Goal: Task Accomplishment & Management: Use online tool/utility

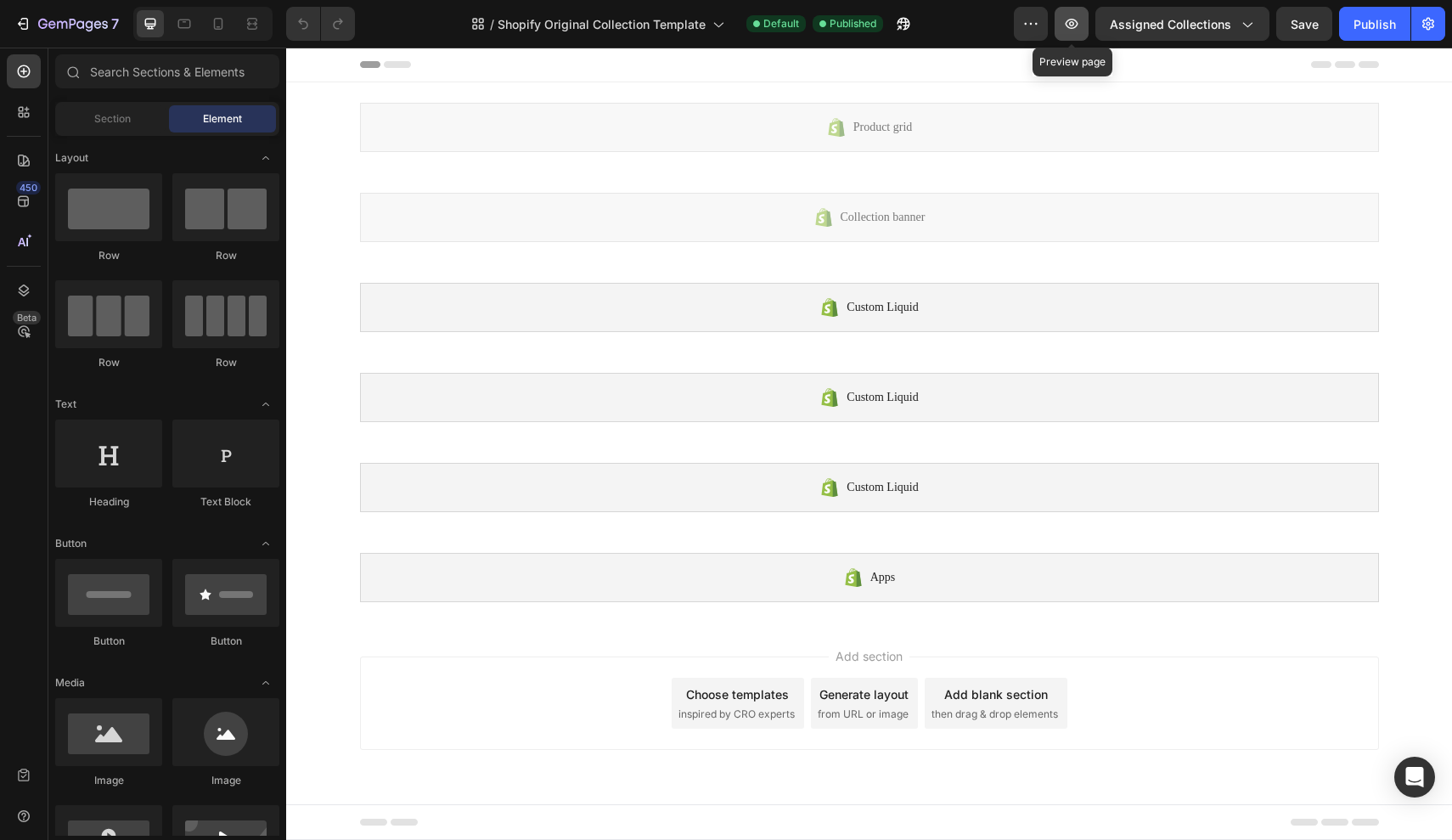
click at [1080, 24] on icon "button" at bounding box center [1072, 24] width 17 height 17
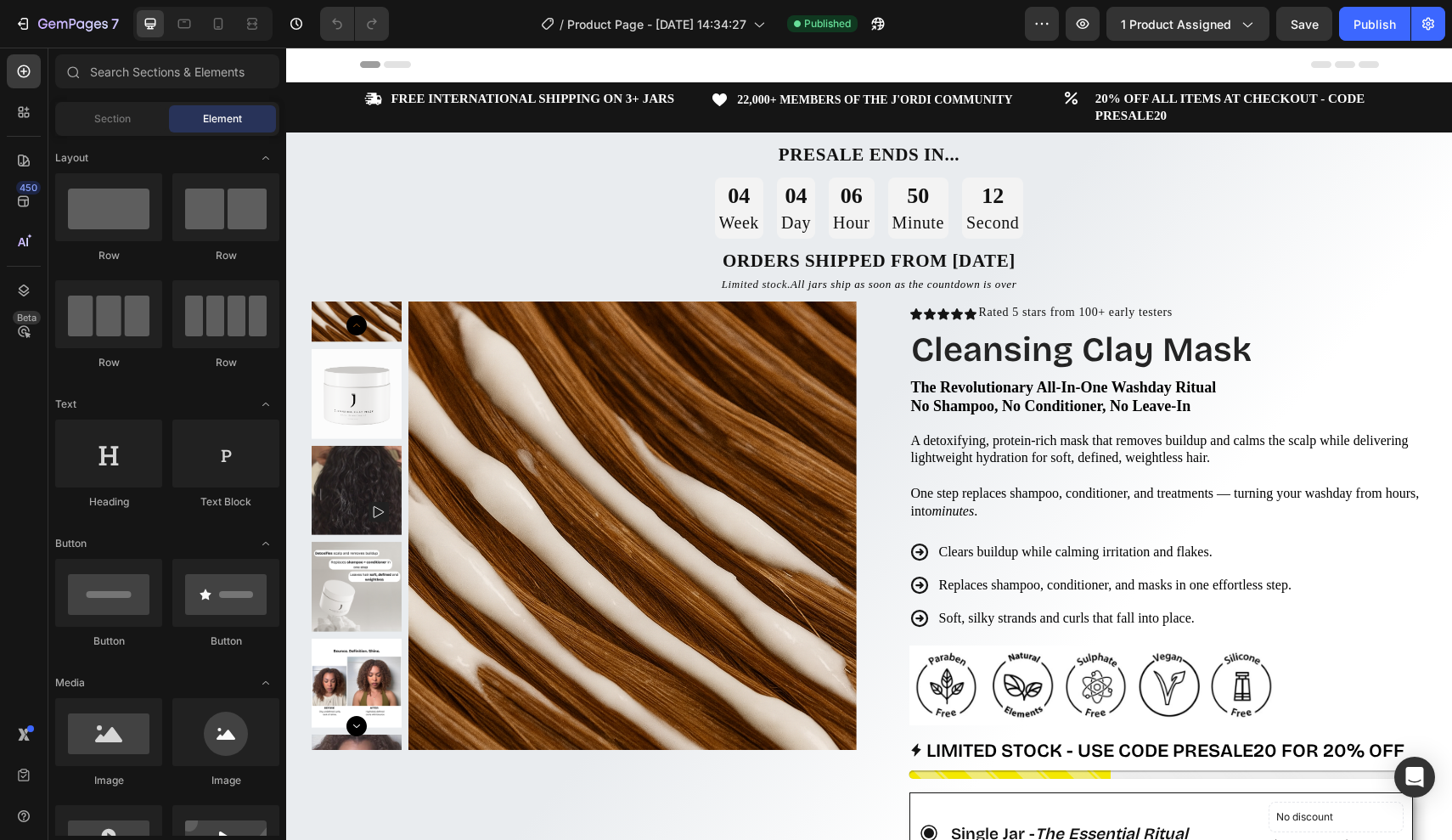
click at [337, 59] on span "Header" at bounding box center [337, 65] width 37 height 17
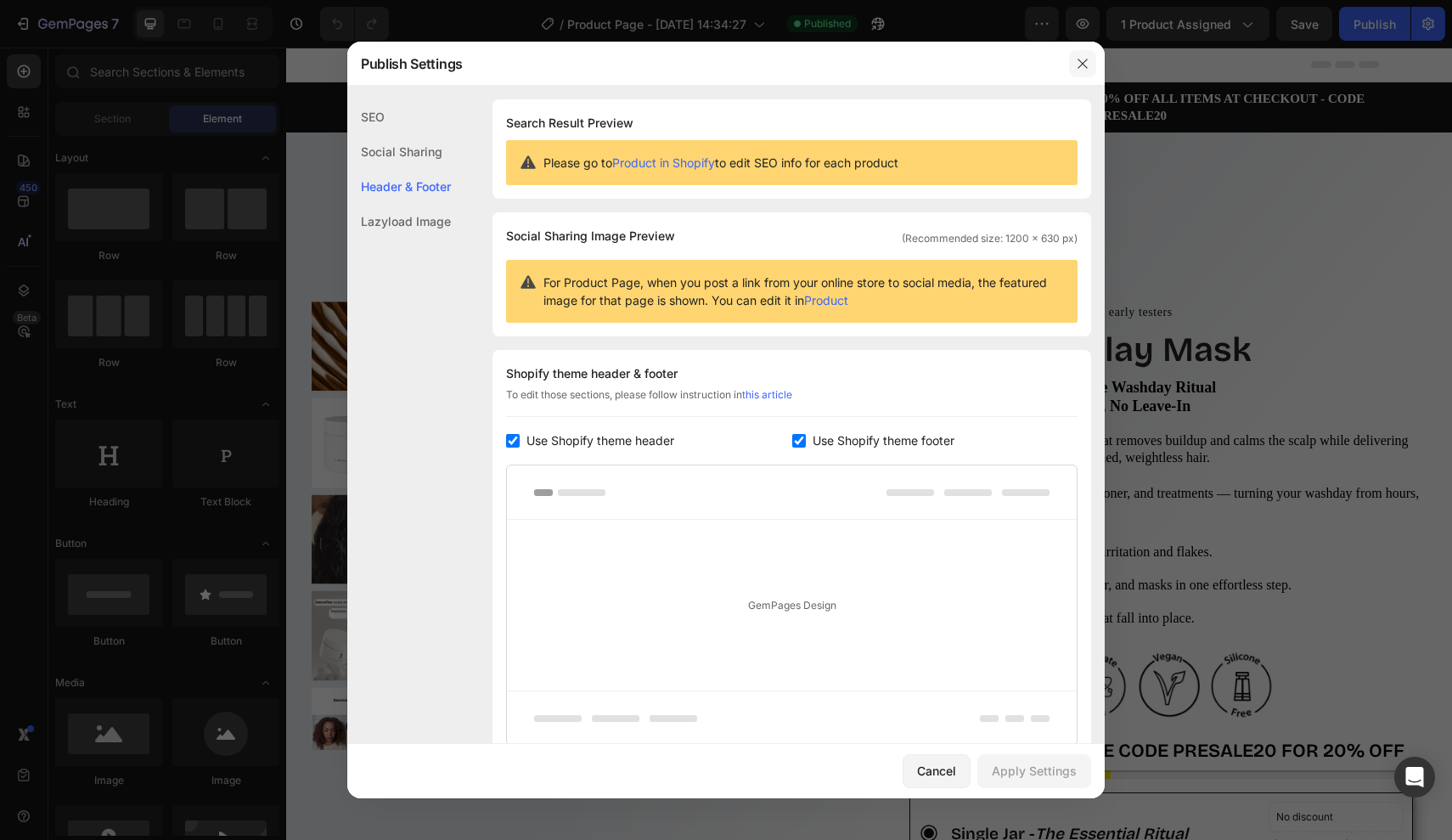
click at [1081, 66] on icon "button" at bounding box center [1083, 63] width 10 height 10
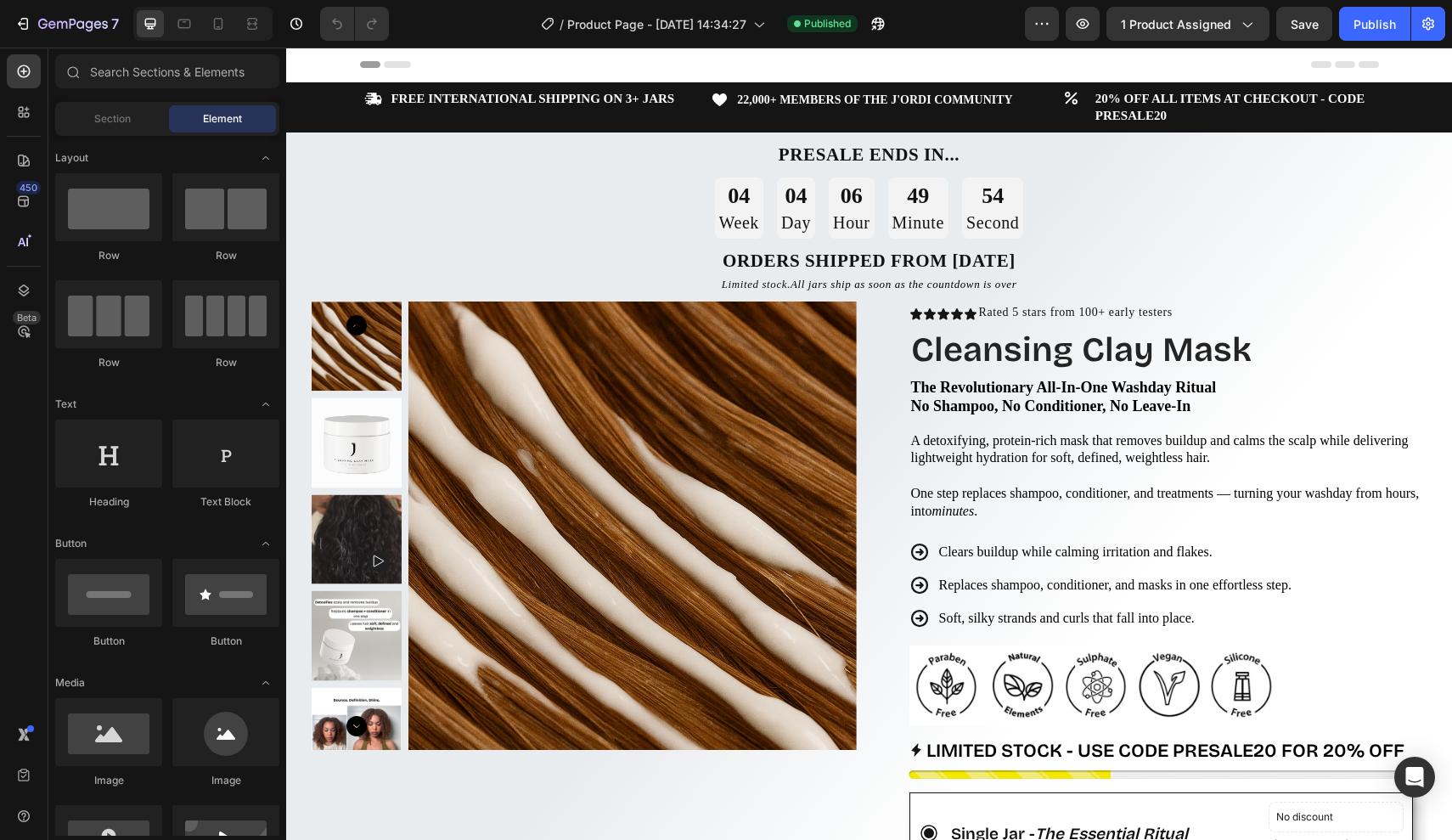
click at [322, 66] on span "Header" at bounding box center [337, 65] width 37 height 17
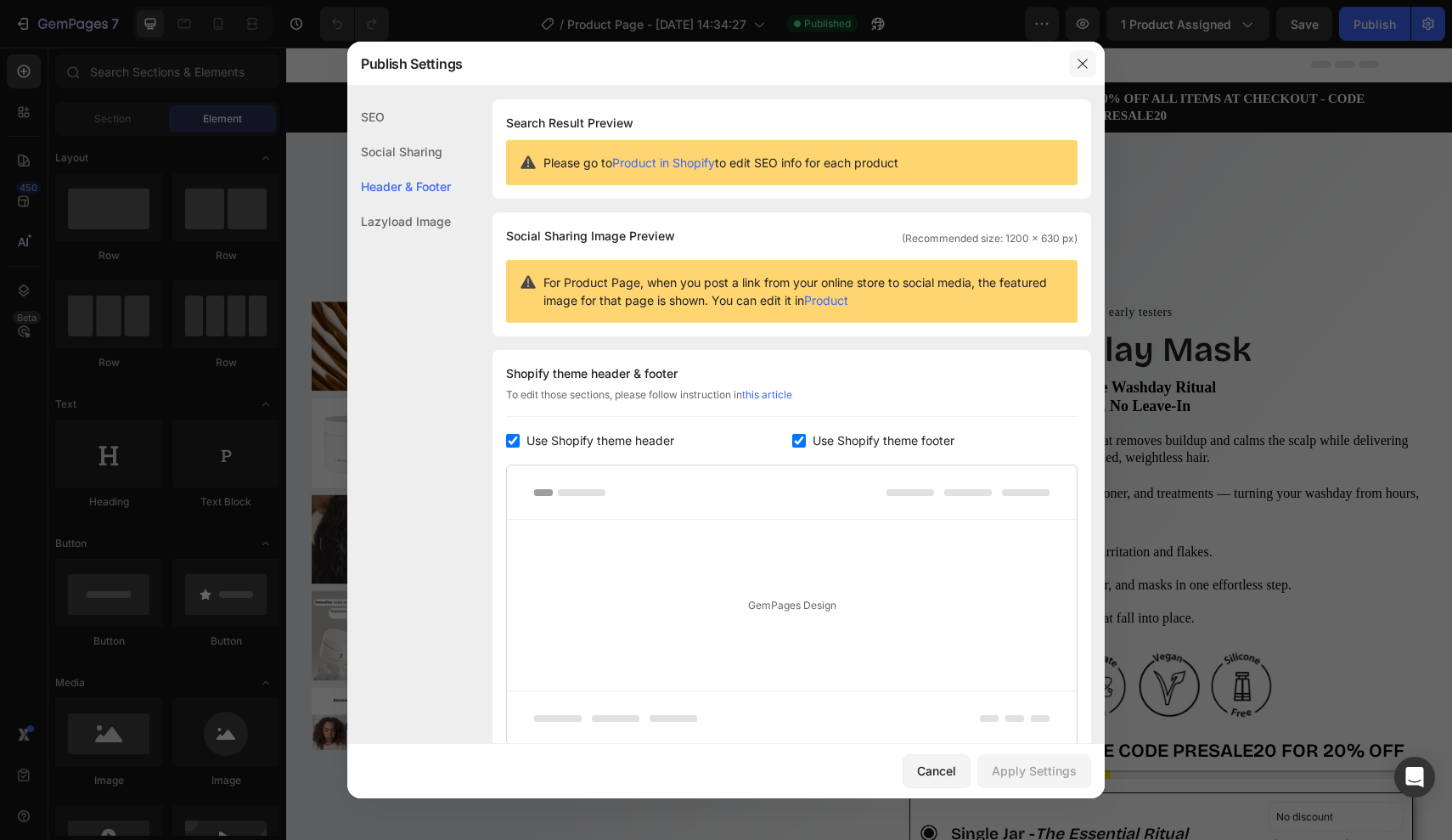
click at [1082, 68] on icon "button" at bounding box center [1083, 64] width 13 height 13
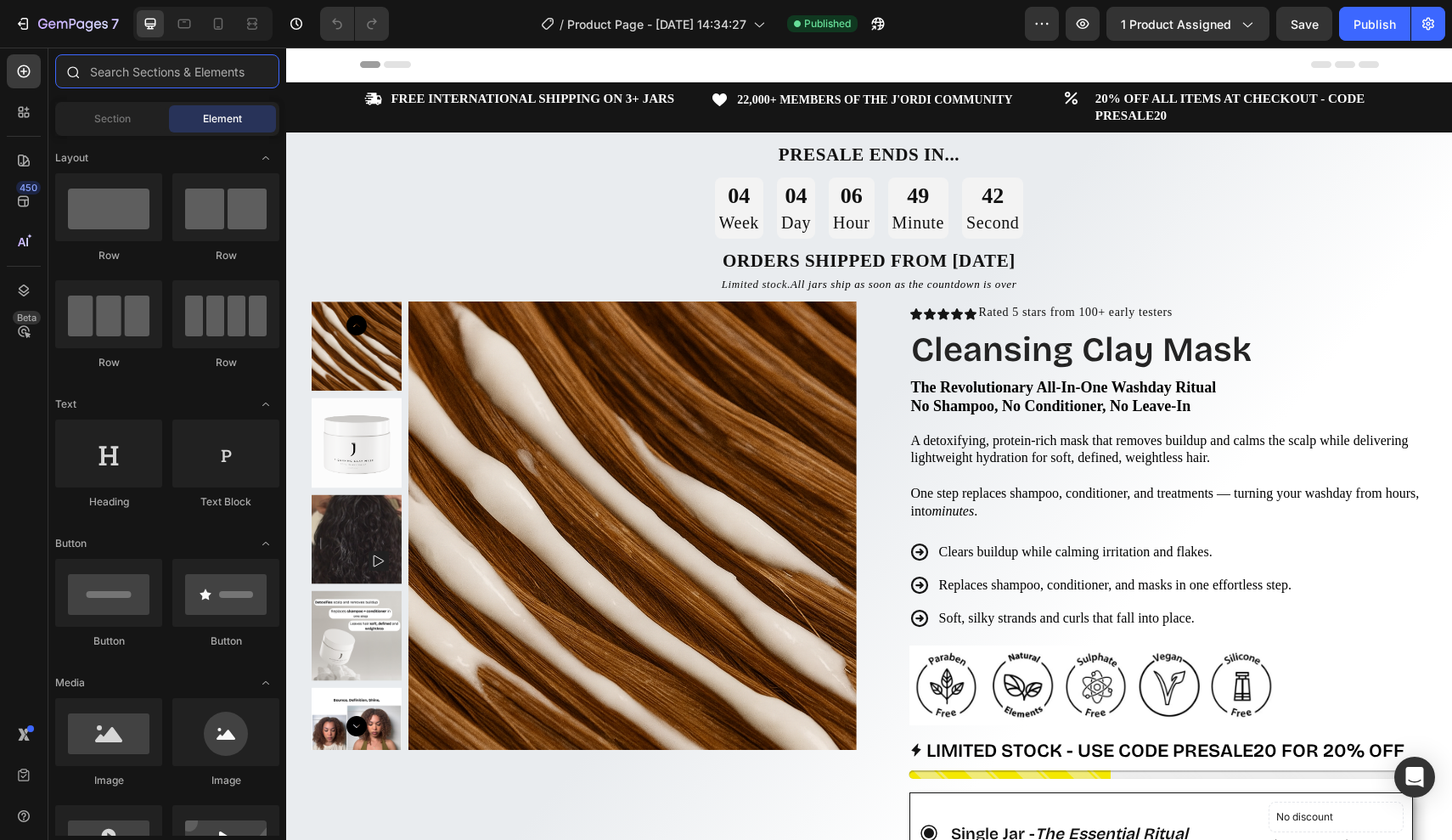
click at [187, 77] on input "text" at bounding box center [167, 72] width 224 height 34
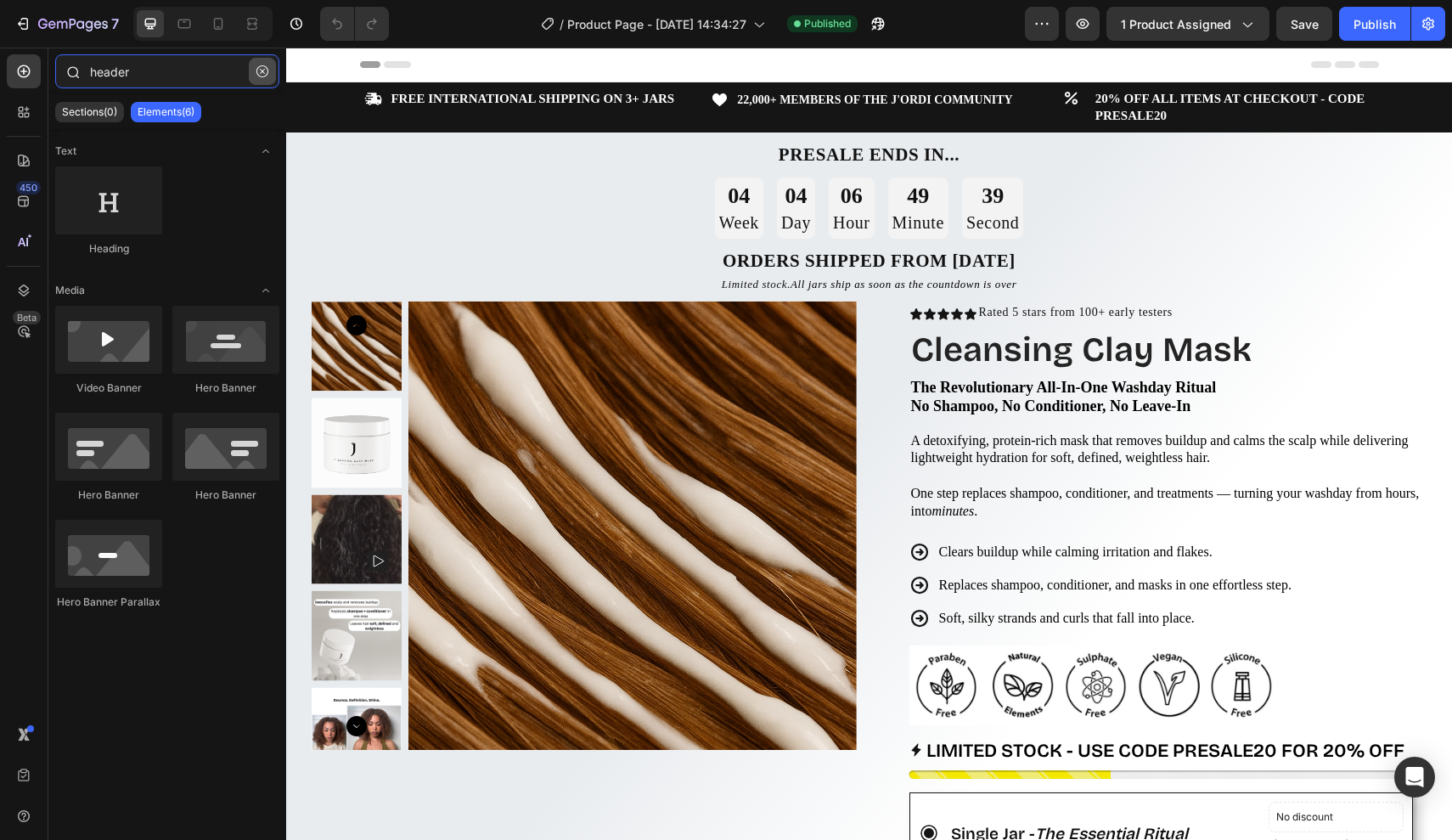
type input "header"
click at [259, 78] on button "button" at bounding box center [262, 72] width 27 height 27
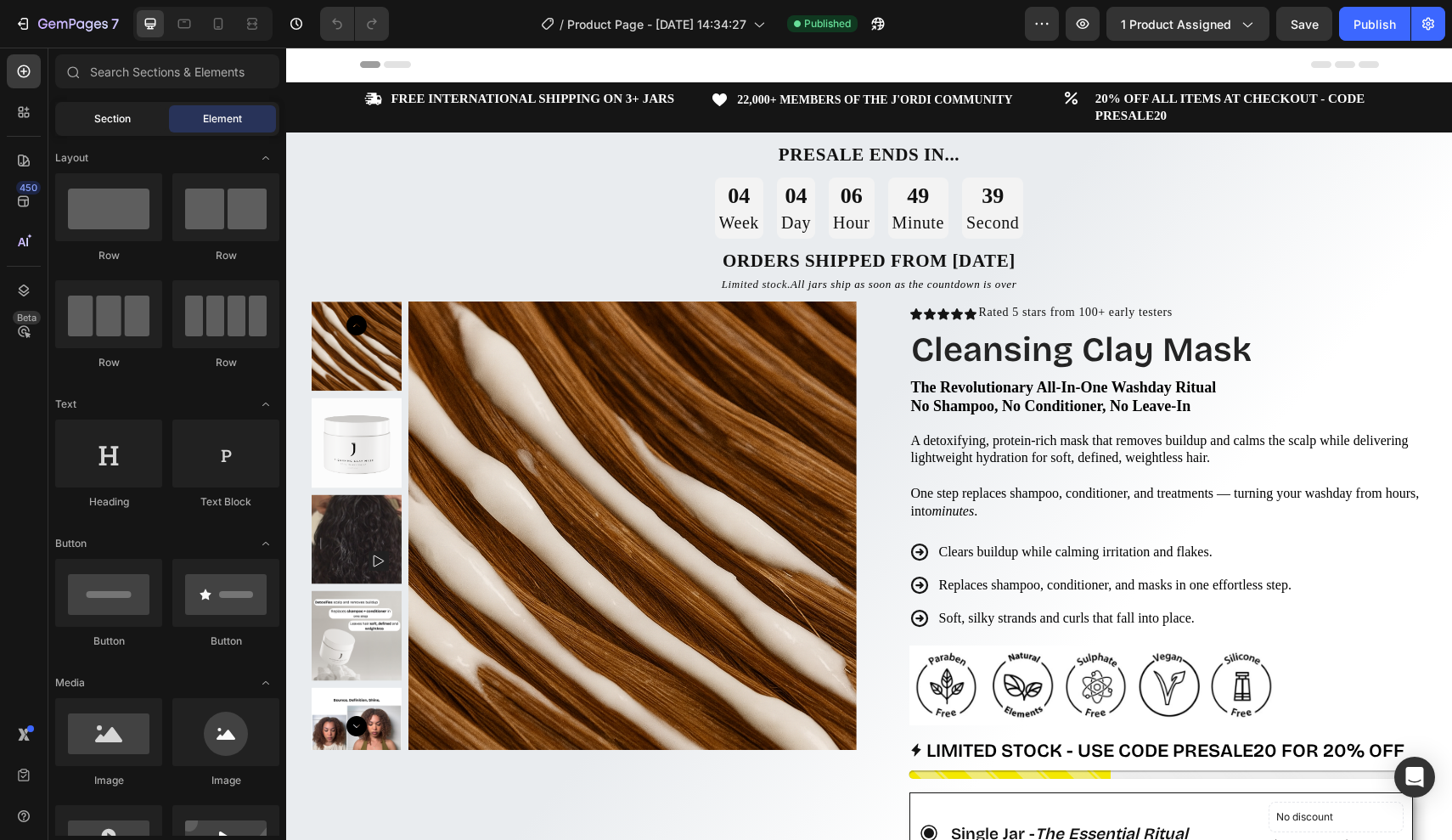
click at [111, 119] on span "Section" at bounding box center [113, 119] width 36 height 15
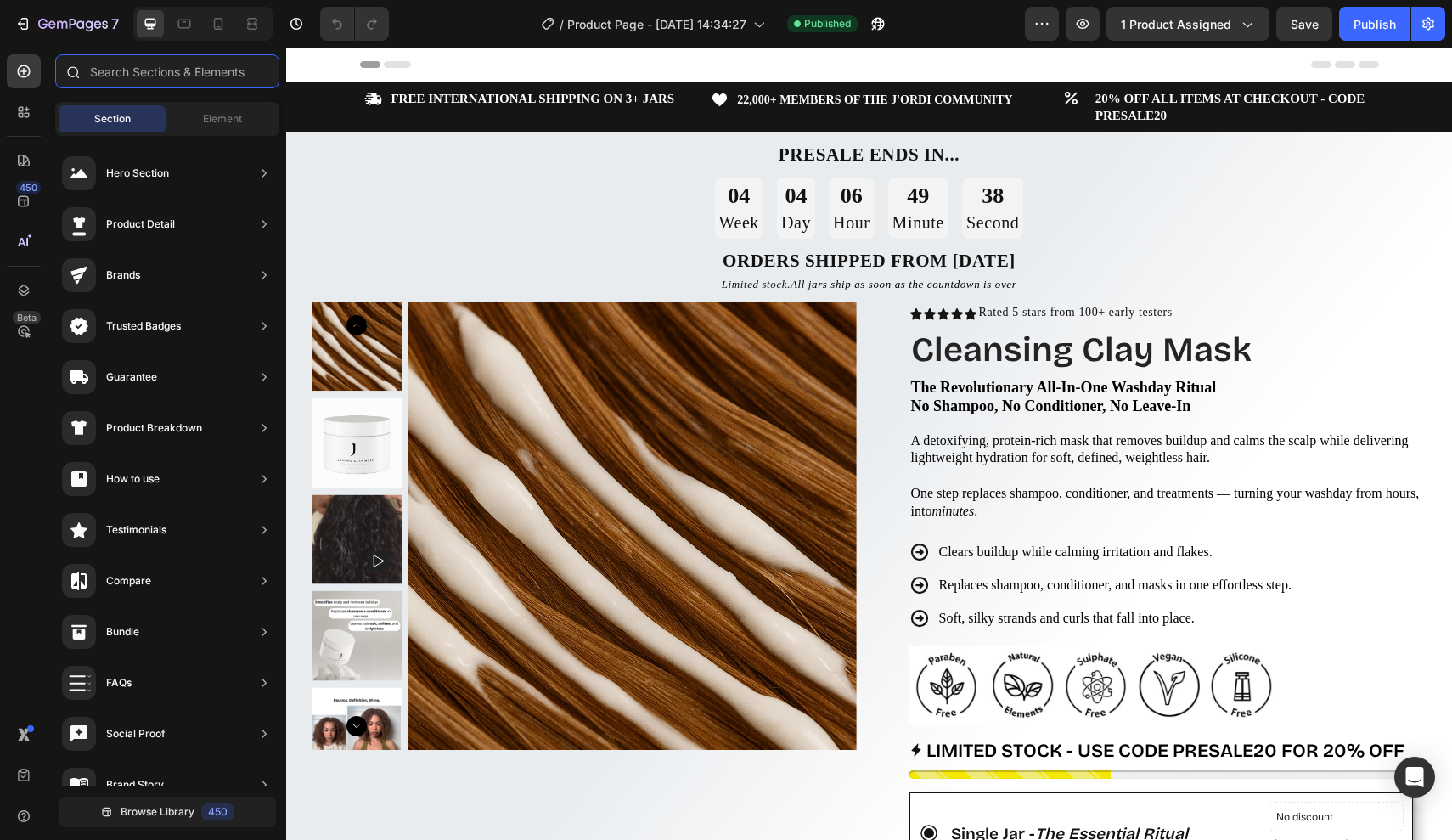
click at [152, 78] on input "text" at bounding box center [167, 72] width 224 height 34
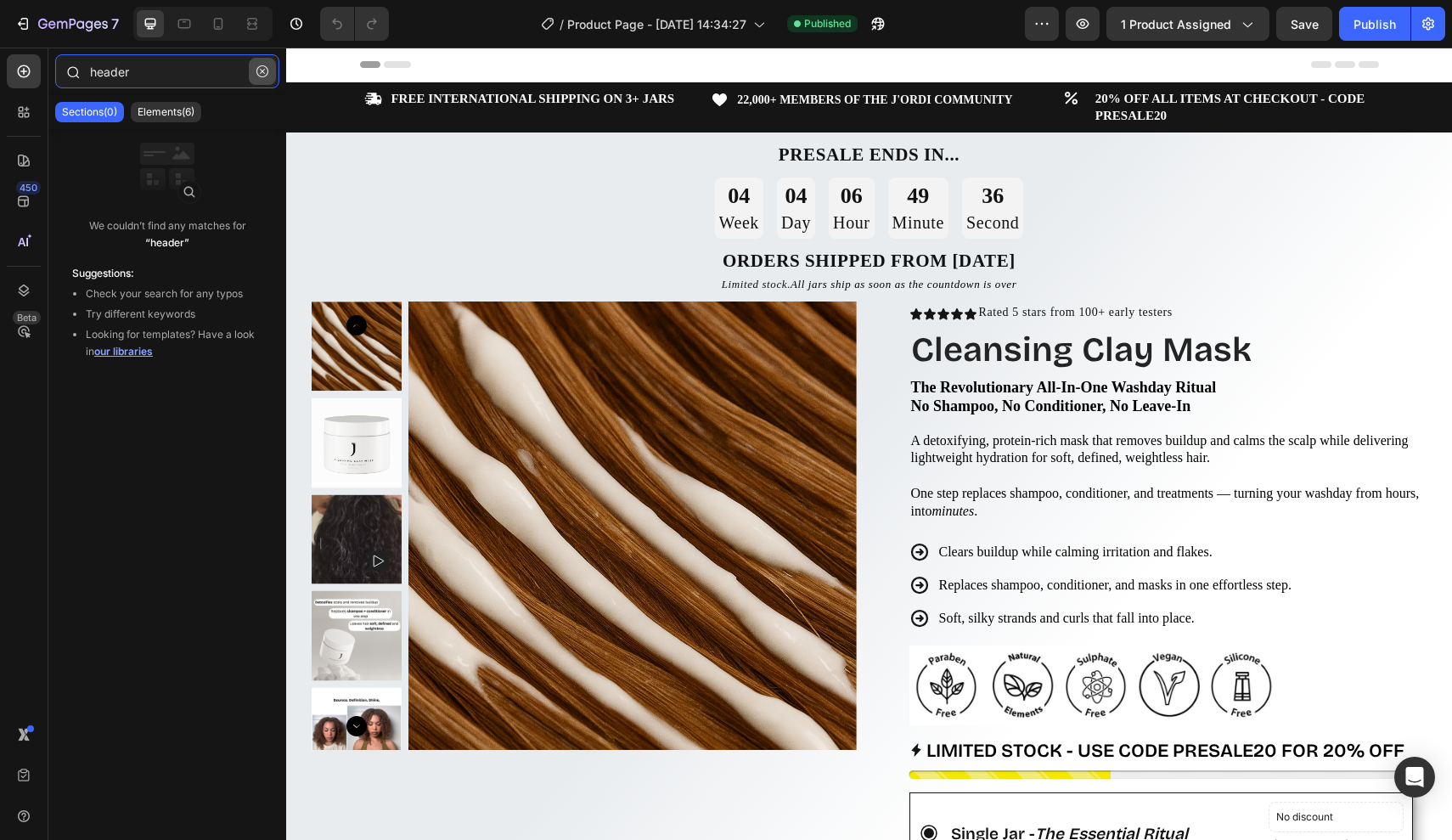
type input "header"
click at [264, 70] on icon "button" at bounding box center [261, 71] width 5 height 5
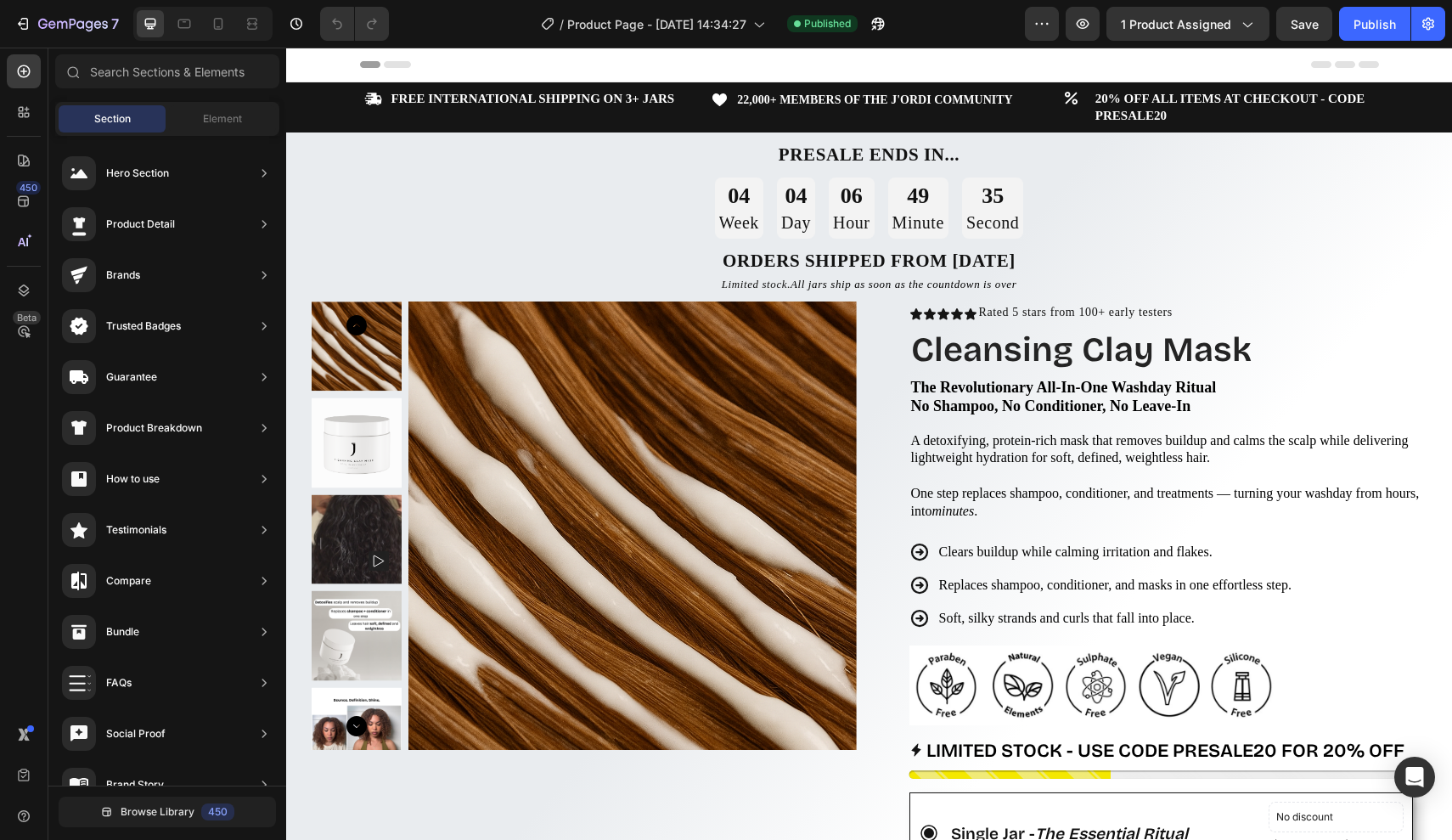
click at [449, 69] on div "Header" at bounding box center [869, 65] width 1019 height 34
click at [479, 65] on div "Header" at bounding box center [869, 65] width 1019 height 34
click at [333, 65] on span "Header" at bounding box center [337, 65] width 37 height 17
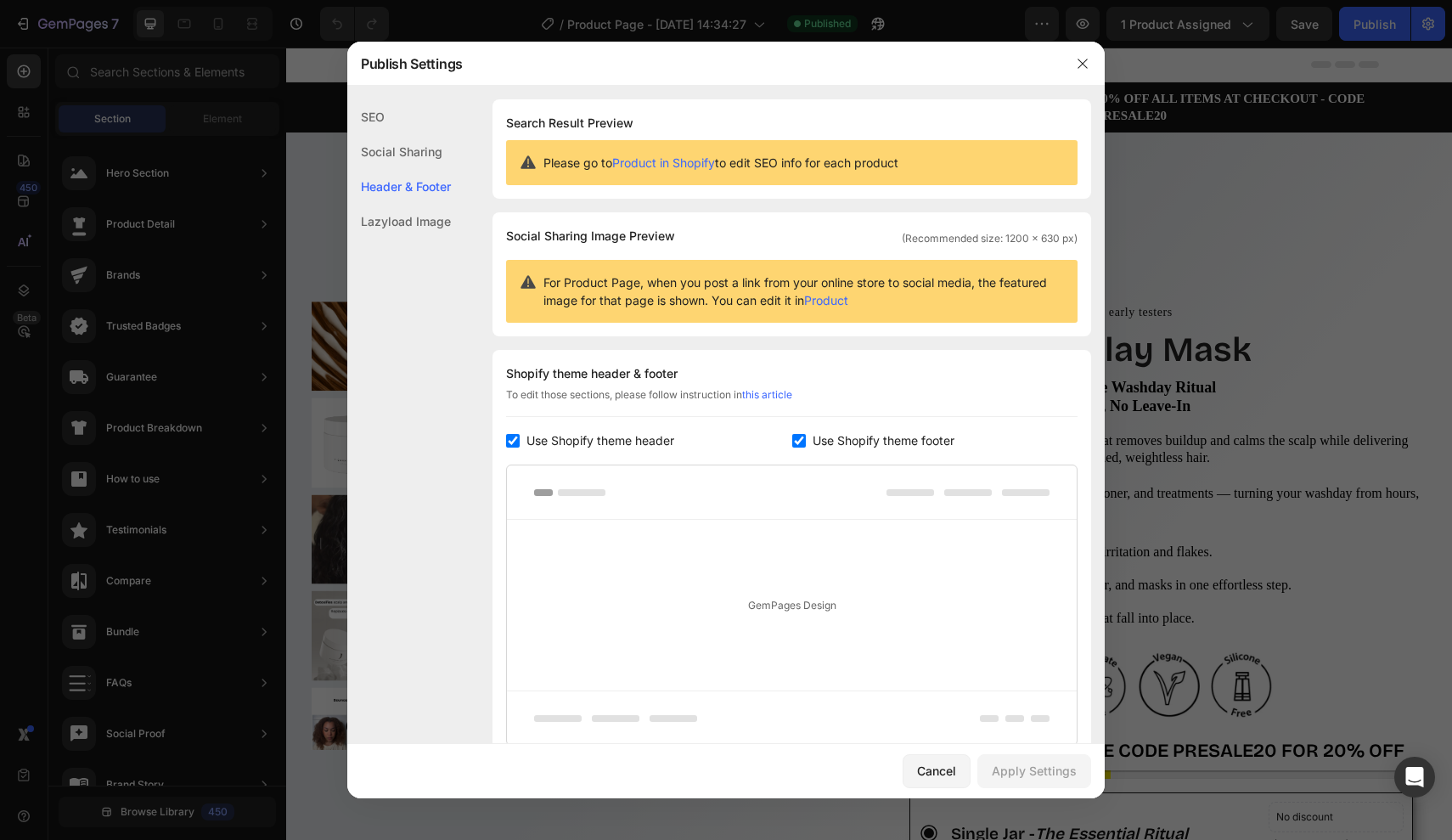
scroll to position [142, 0]
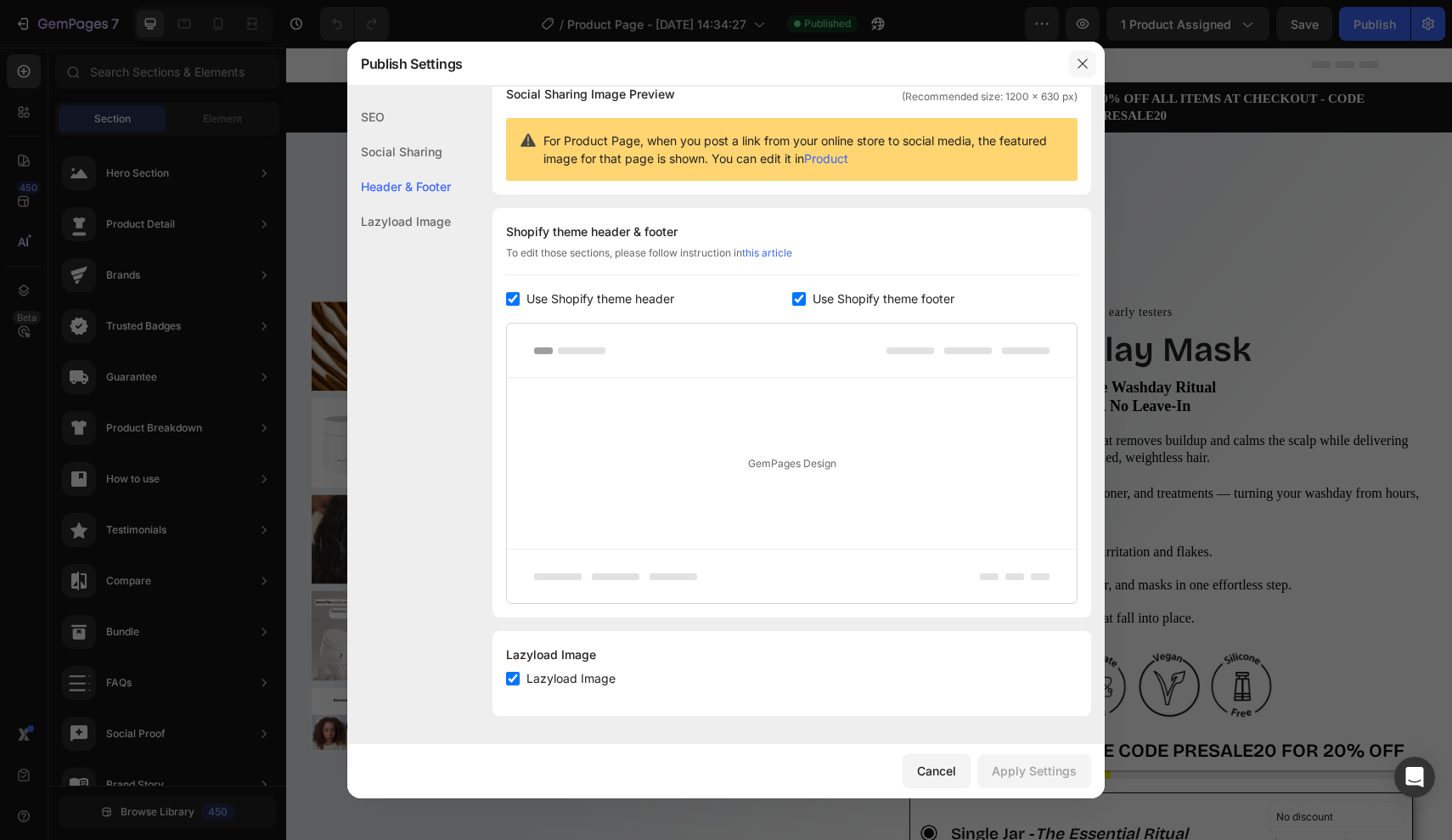
click at [1085, 51] on button "button" at bounding box center [1083, 64] width 27 height 27
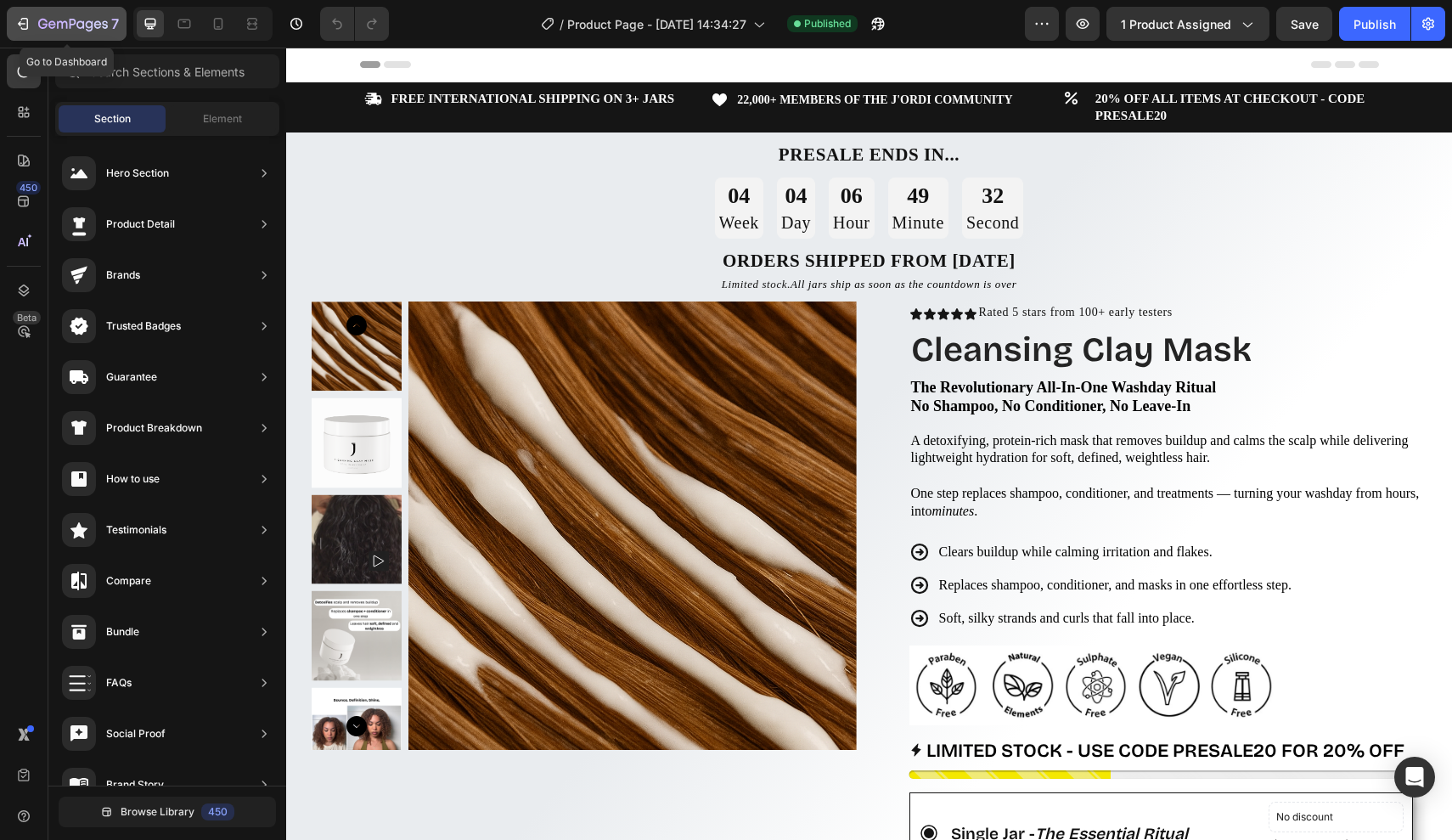
click at [17, 16] on icon "button" at bounding box center [23, 24] width 17 height 17
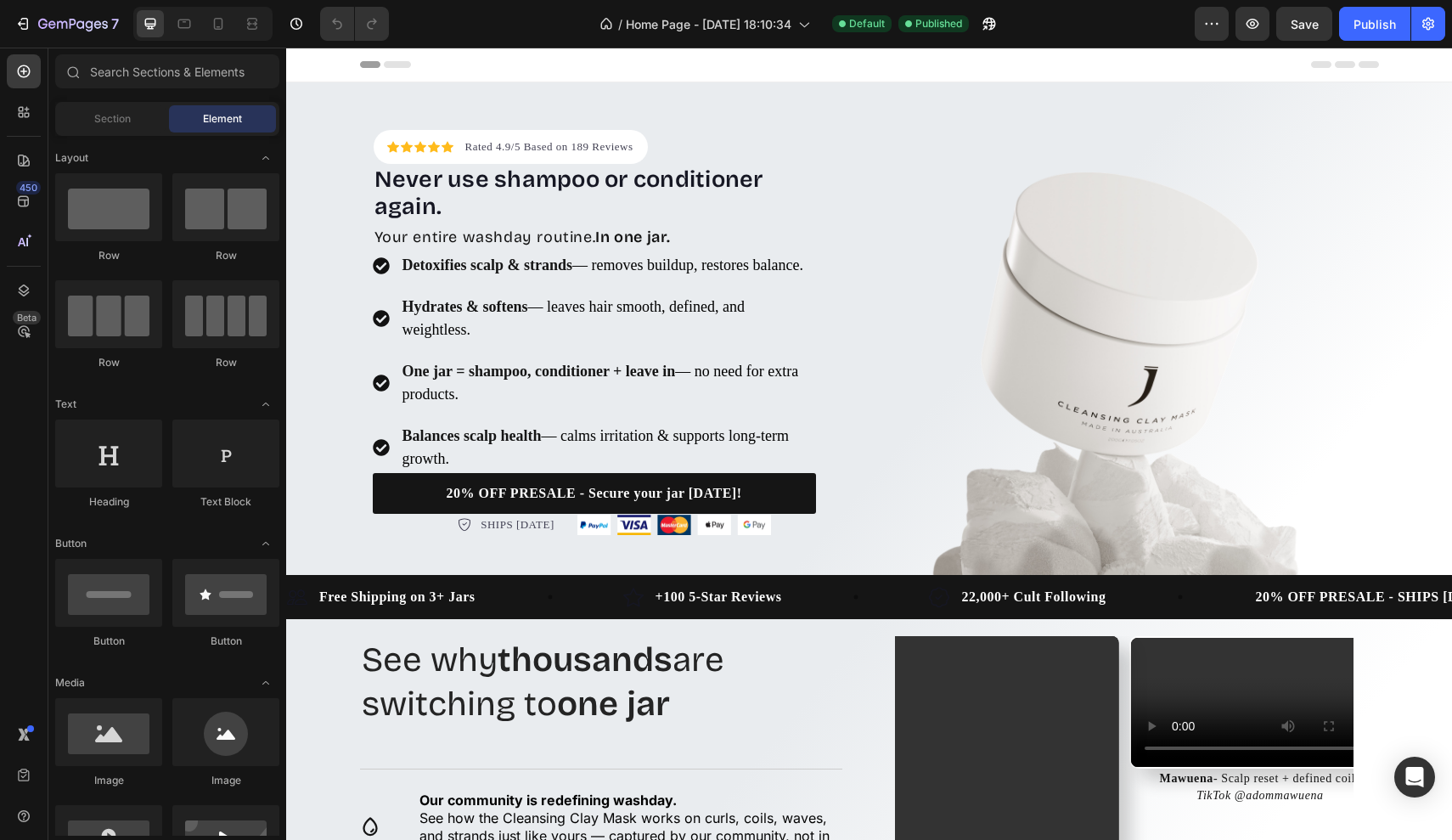
click at [487, 66] on div "Header" at bounding box center [869, 65] width 1019 height 34
click at [306, 62] on icon at bounding box center [305, 64] width 11 height 11
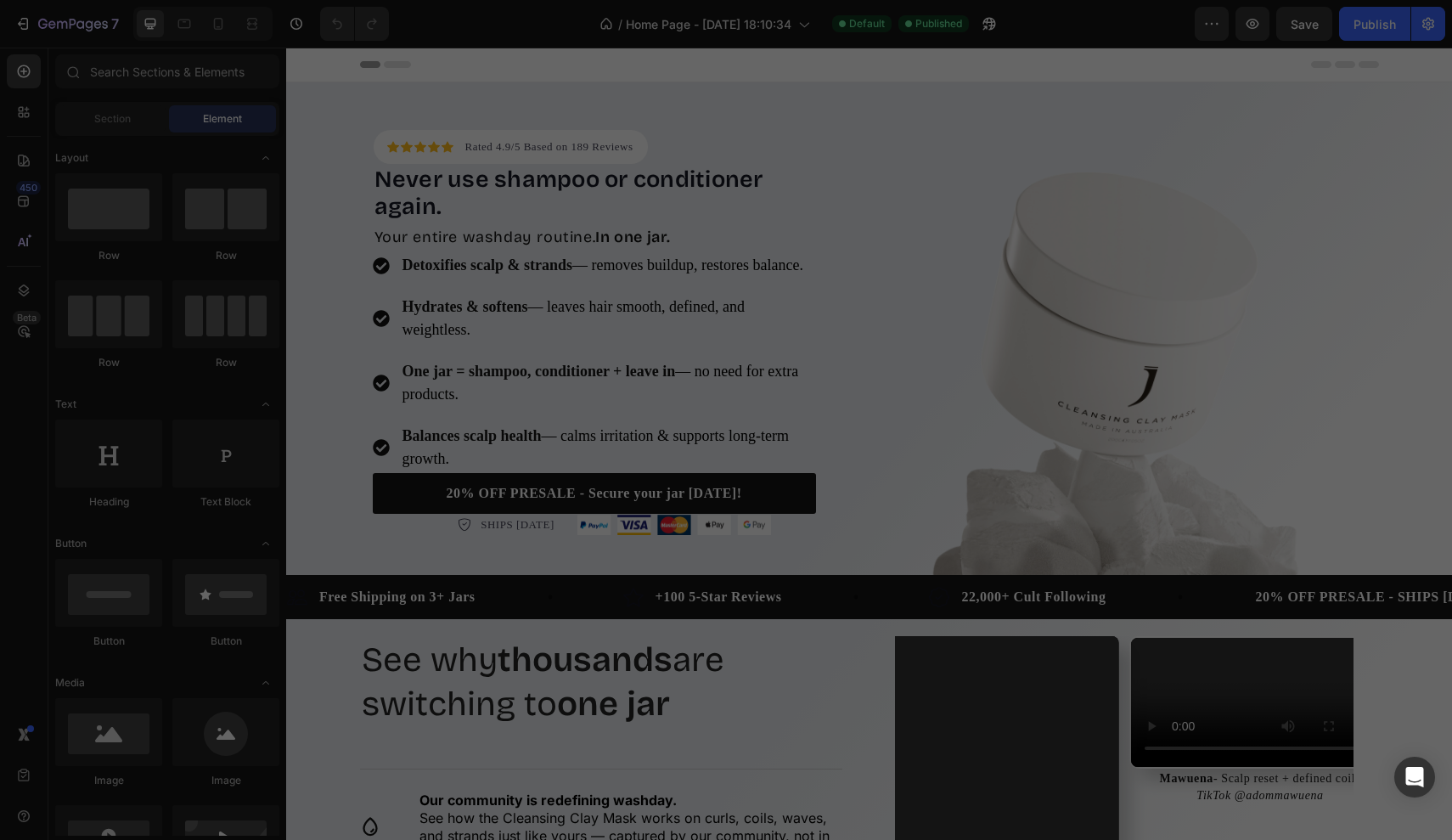
scroll to position [124, 0]
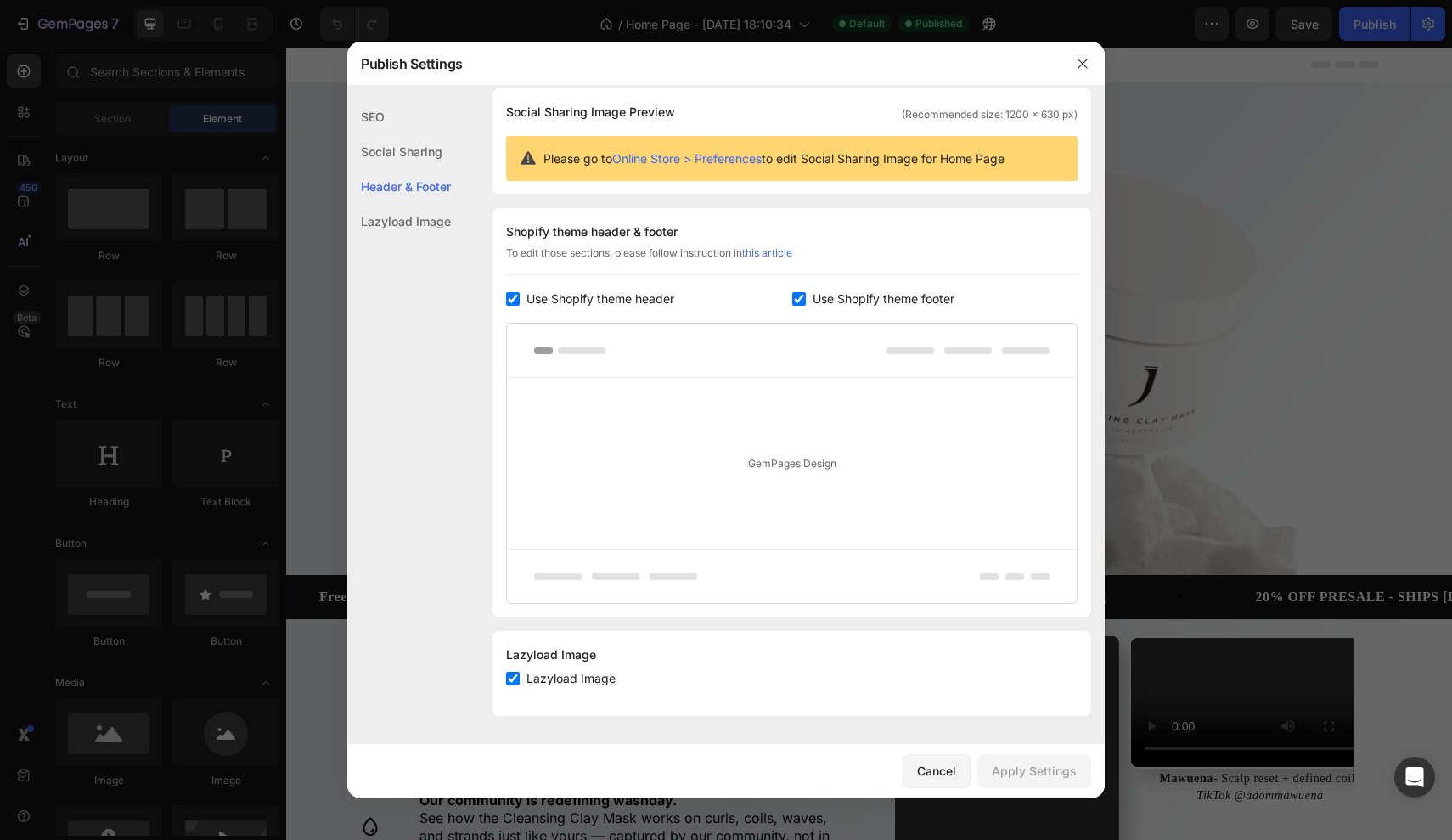
click at [801, 300] on input "checkbox" at bounding box center [799, 298] width 13 height 13
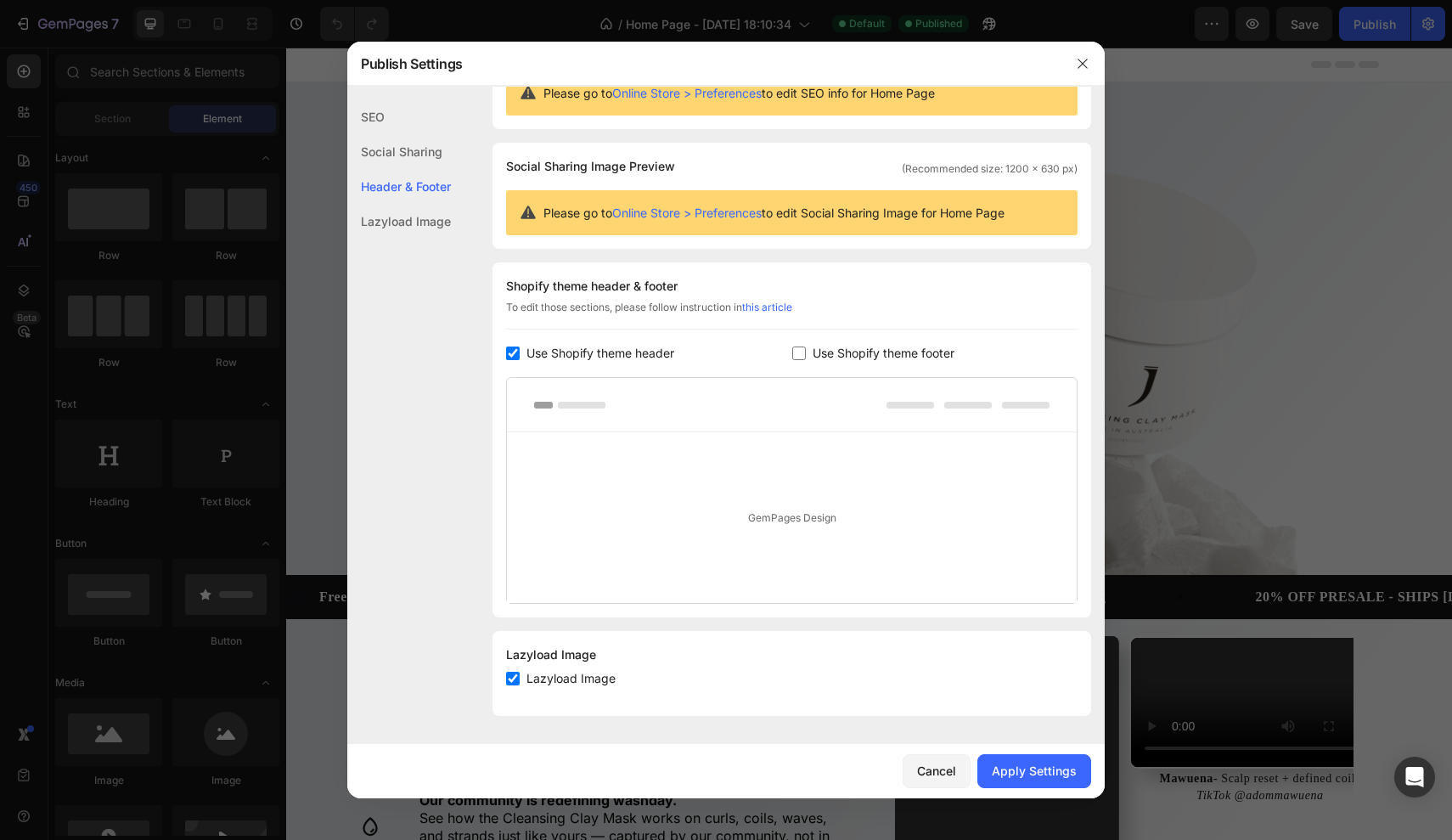
click at [801, 346] on input "checkbox" at bounding box center [799, 353] width 13 height 13
checkbox input "true"
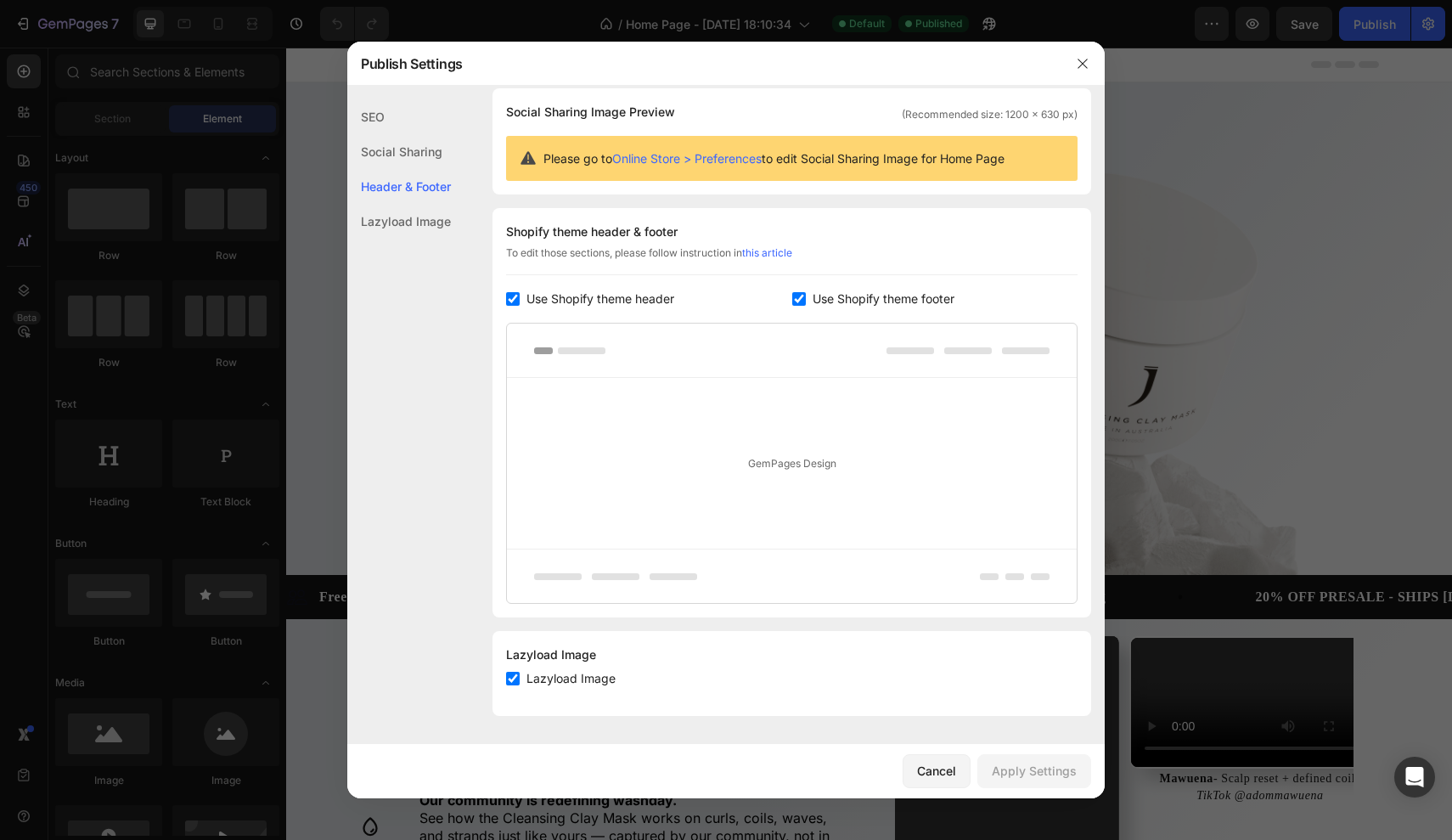
click at [518, 297] on input "checkbox" at bounding box center [513, 298] width 13 height 13
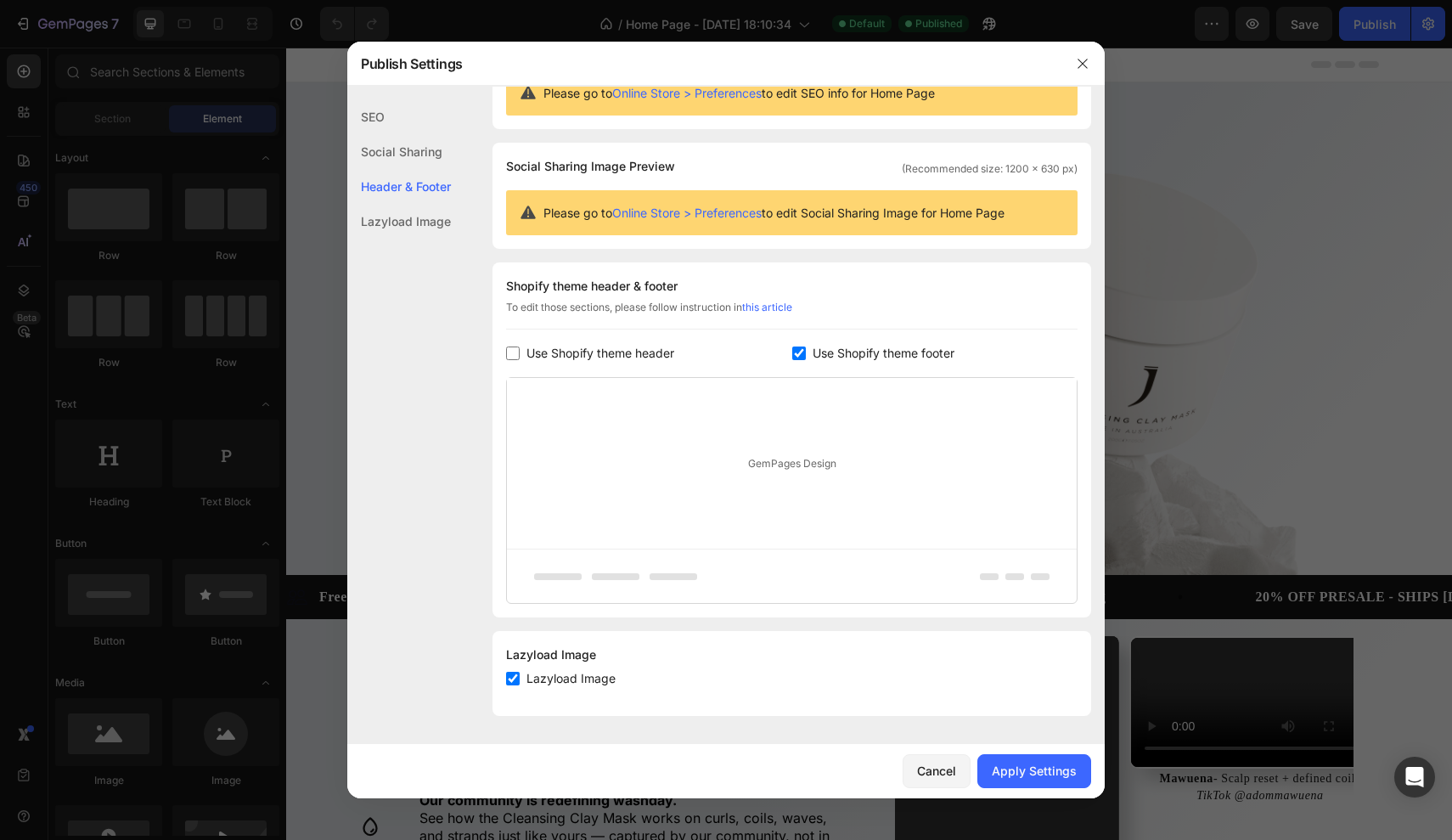
click at [518, 346] on input "checkbox" at bounding box center [513, 353] width 13 height 13
checkbox input "true"
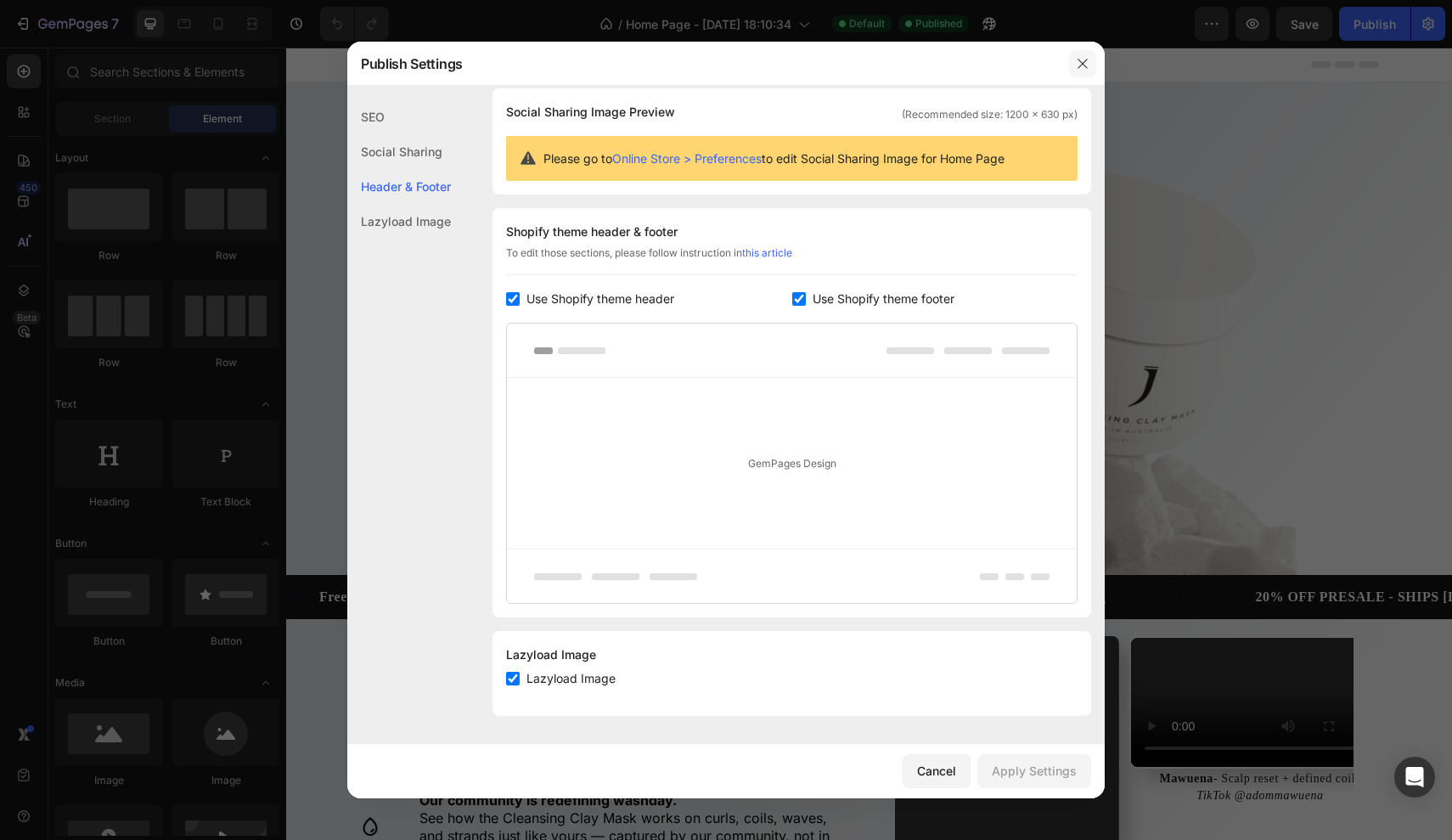
click at [1072, 73] on button "button" at bounding box center [1083, 64] width 27 height 27
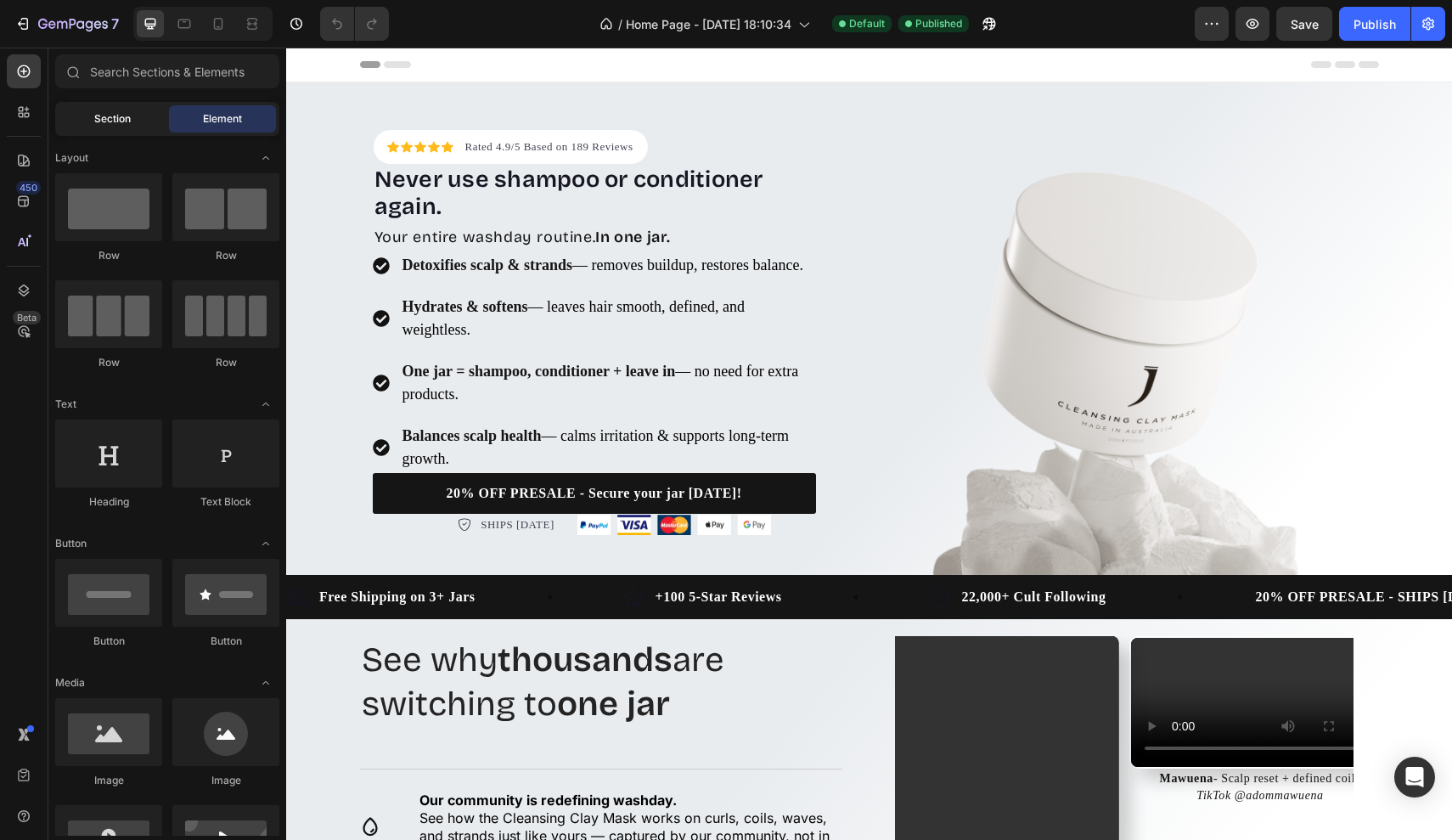
click at [122, 120] on span "Section" at bounding box center [113, 119] width 36 height 15
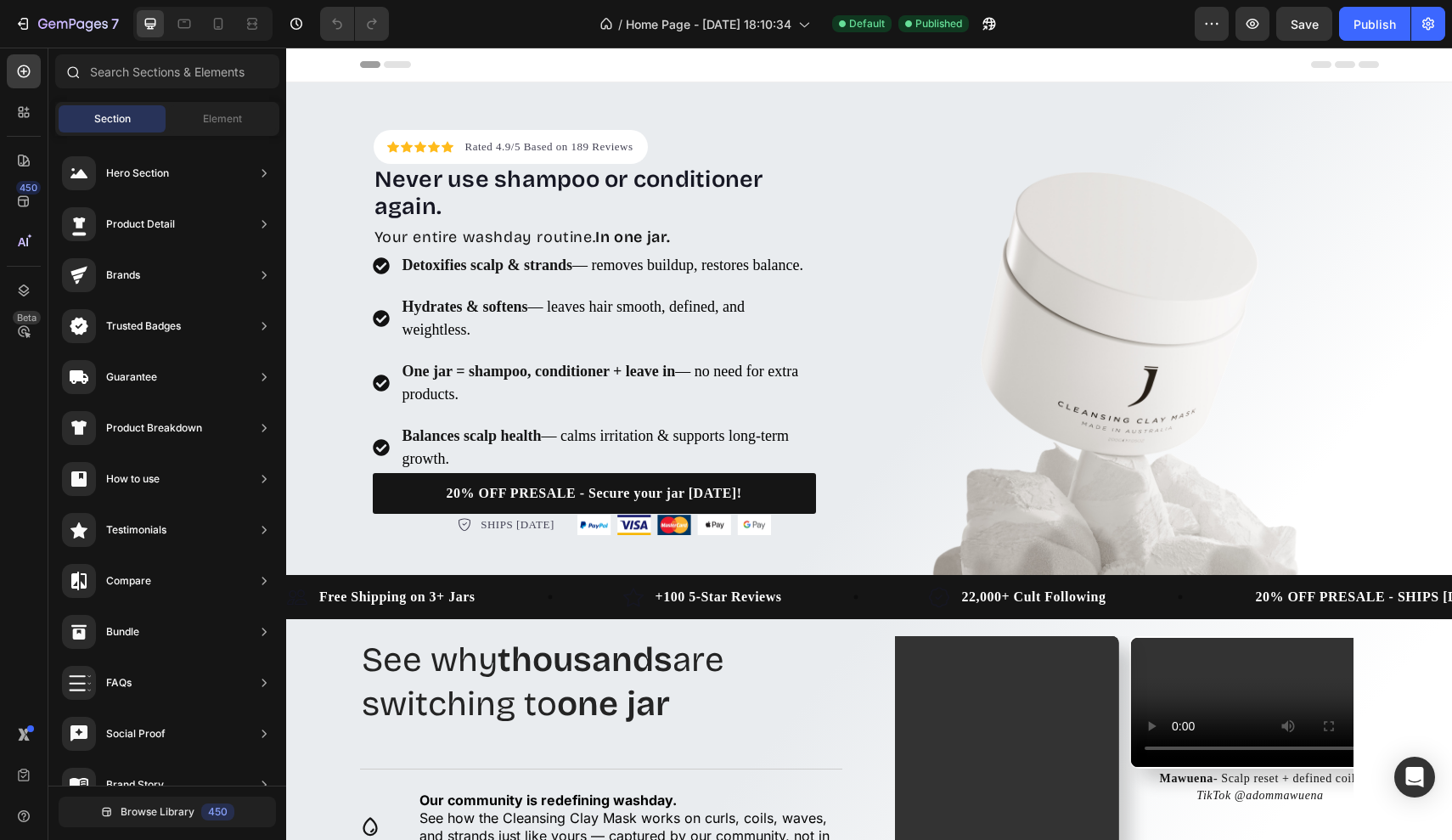
click at [217, 92] on div at bounding box center [167, 74] width 238 height 41
click at [212, 117] on span "Element" at bounding box center [222, 119] width 39 height 15
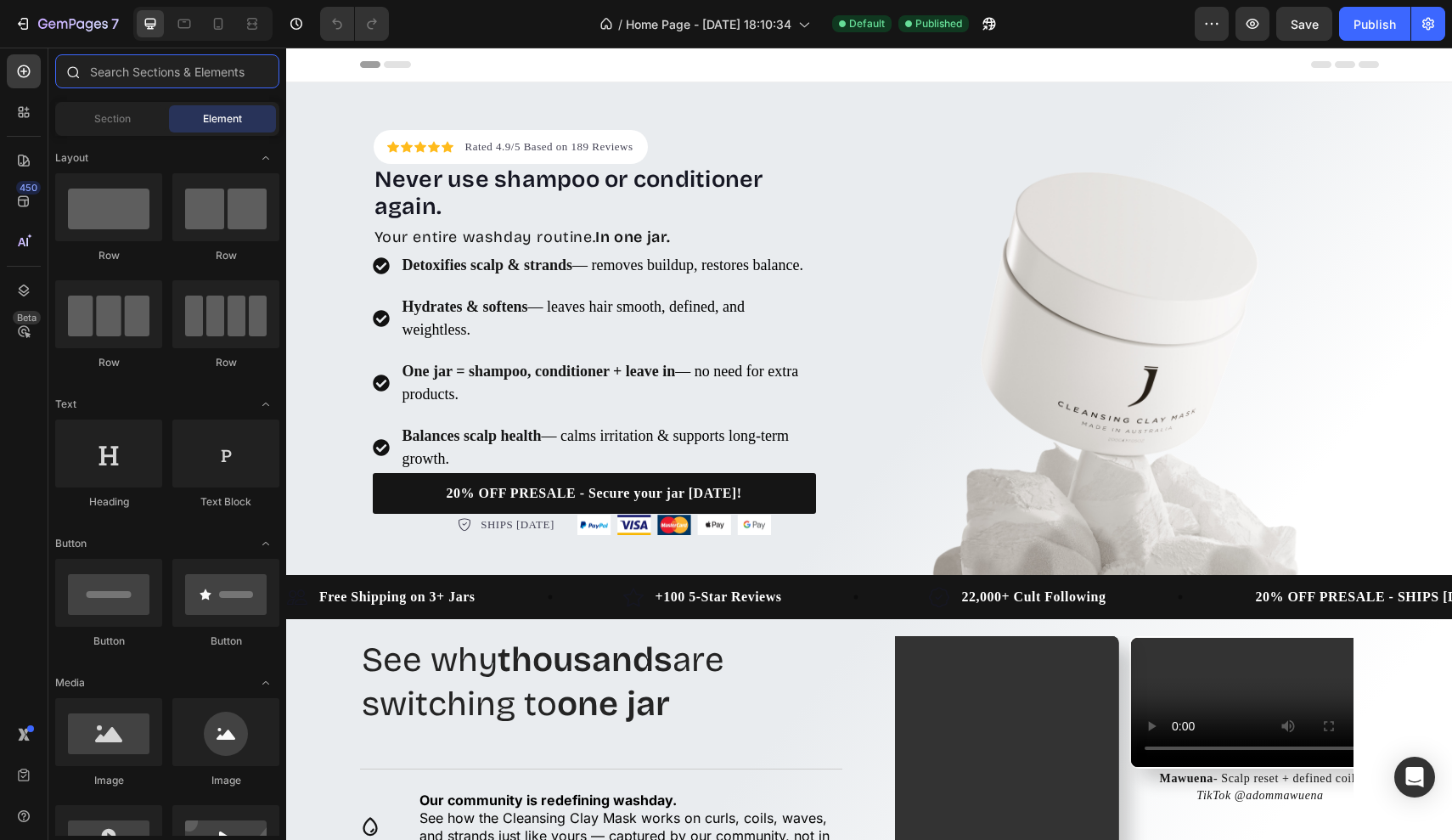
click at [212, 78] on input "text" at bounding box center [167, 72] width 224 height 34
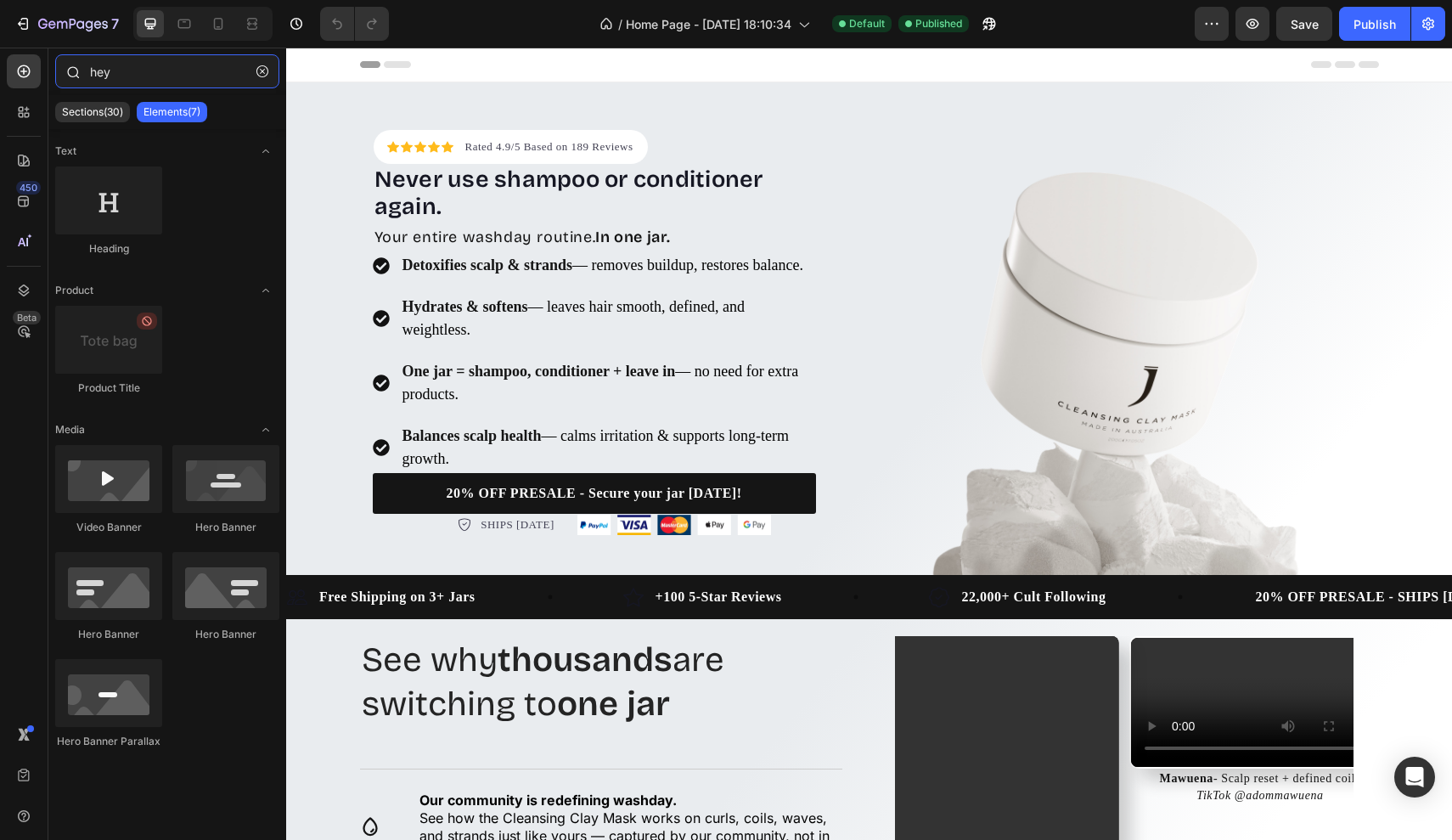
type input "hey"
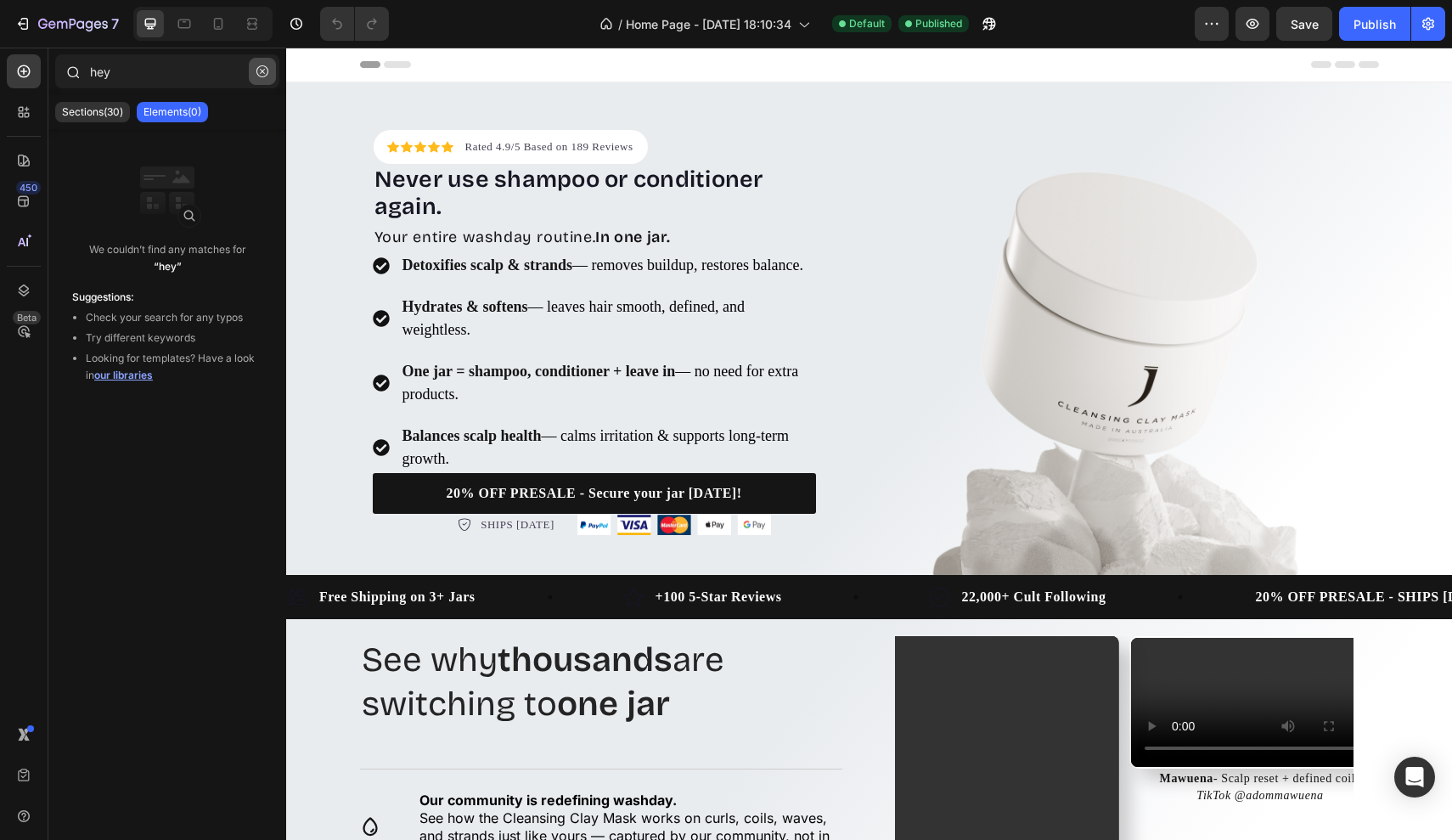
drag, startPoint x: 212, startPoint y: 78, endPoint x: 260, endPoint y: 72, distance: 48.4
click at [260, 72] on icon "button" at bounding box center [262, 72] width 11 height 11
